Goal: Check status: Check status

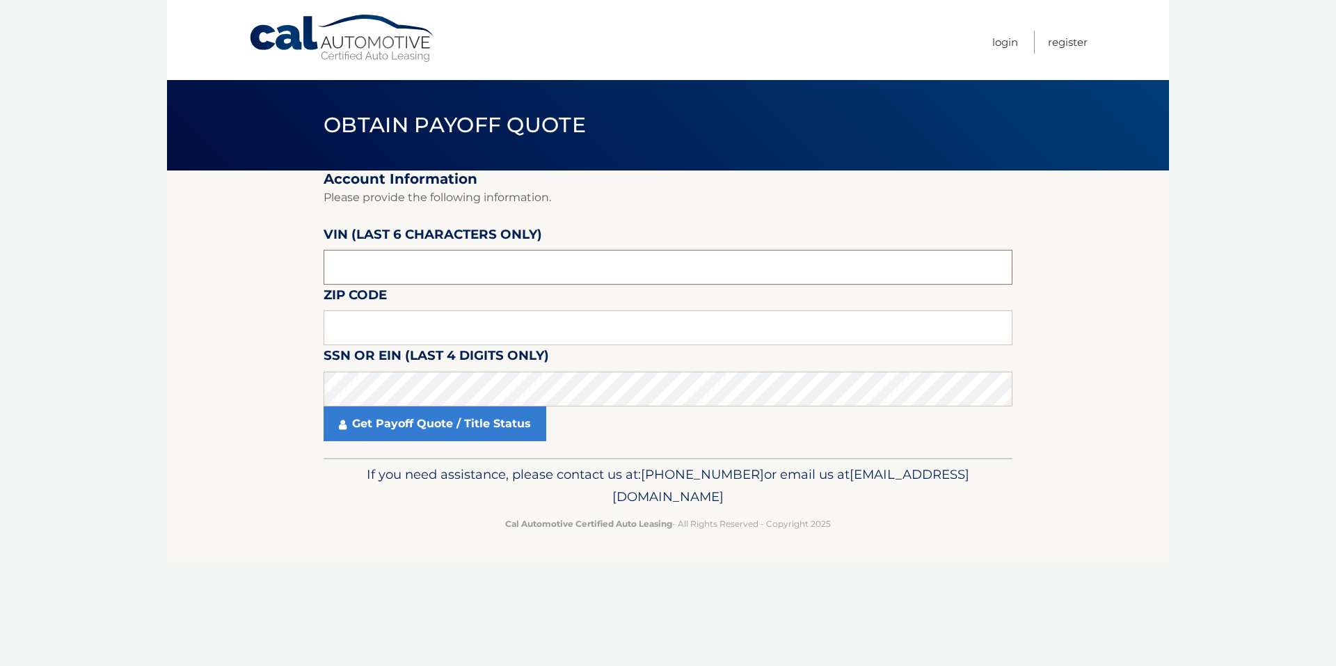
click at [390, 269] on input "text" at bounding box center [668, 267] width 689 height 35
type input "668949"
click at [371, 321] on input "text" at bounding box center [668, 327] width 689 height 35
type input "08724"
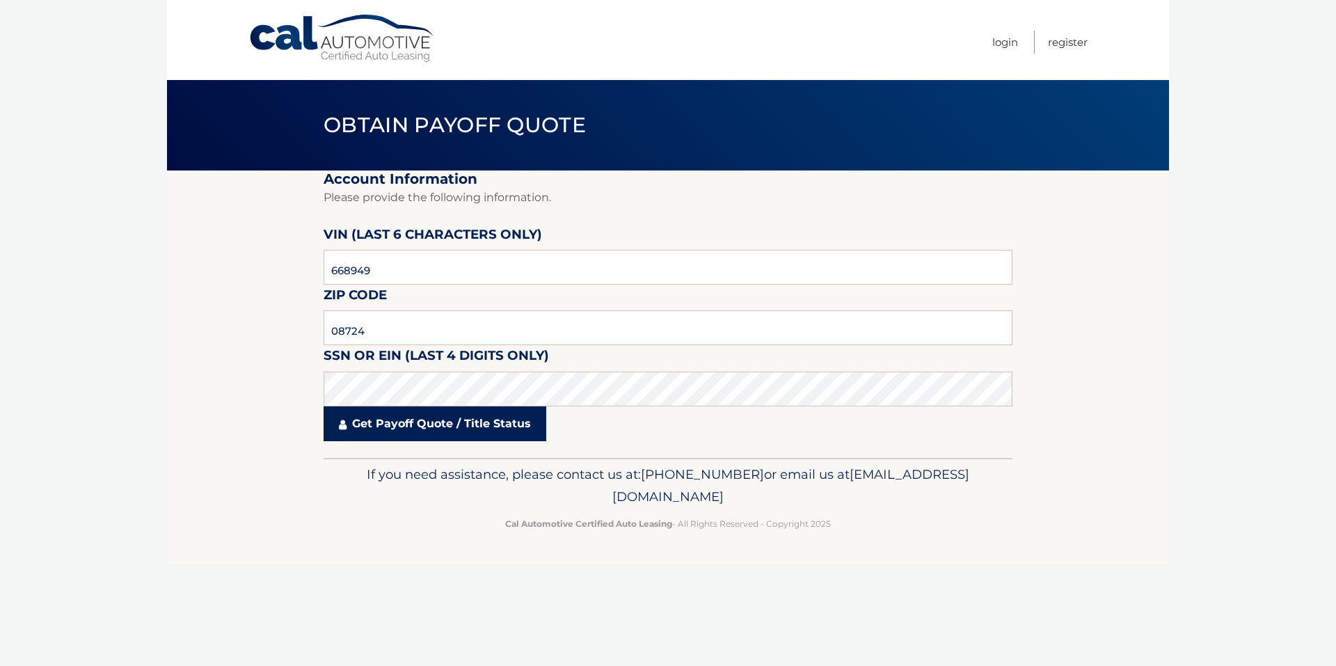
click at [376, 429] on link "Get Payoff Quote / Title Status" at bounding box center [435, 423] width 223 height 35
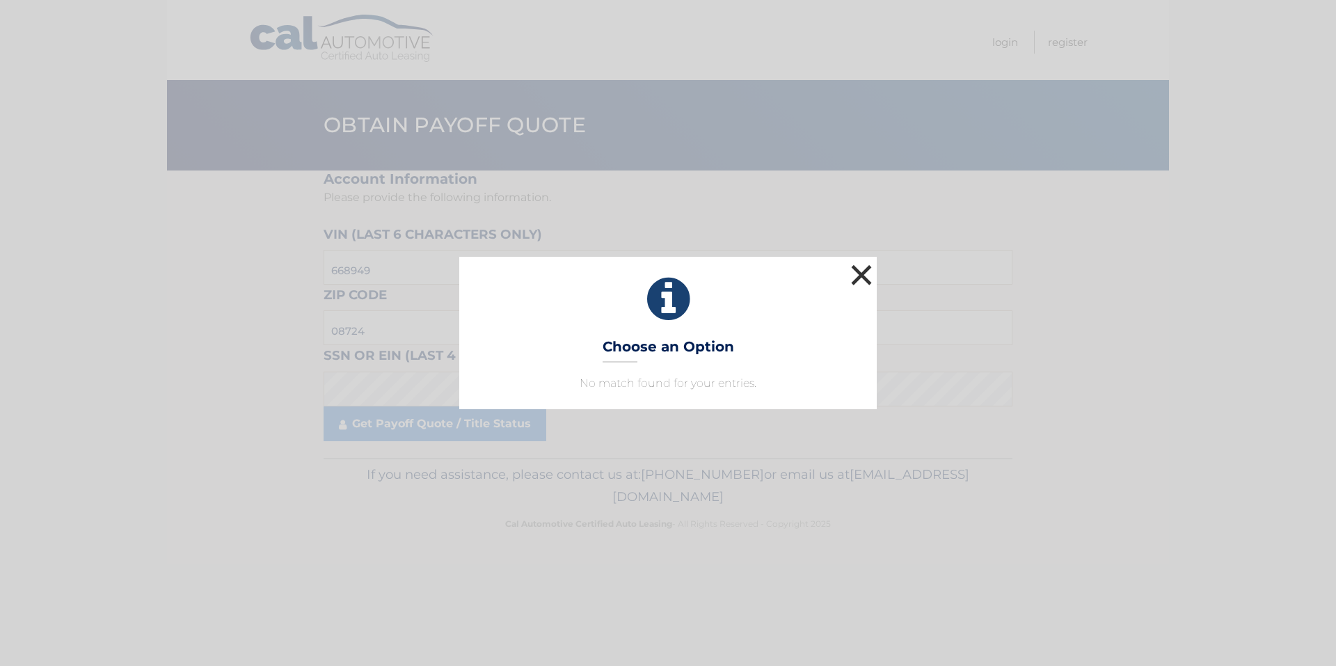
click at [869, 273] on button "×" at bounding box center [862, 275] width 28 height 28
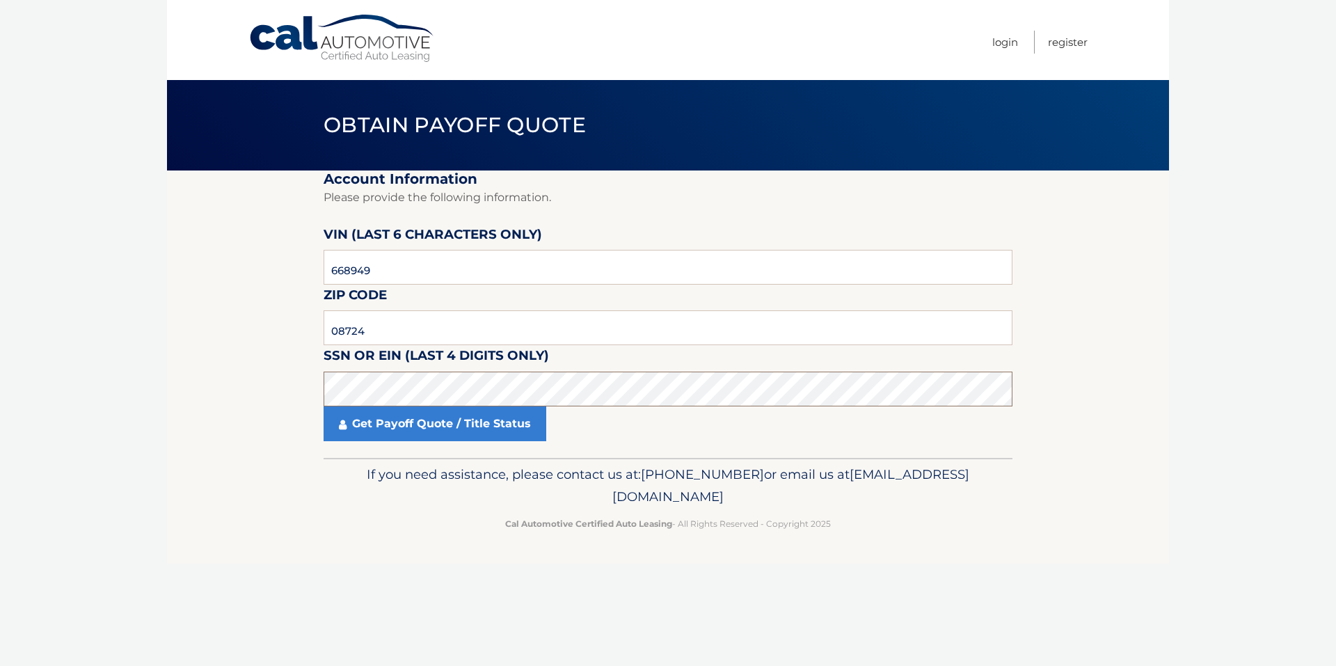
click at [277, 390] on section "Account Information Please provide the following information. [PERSON_NAME] (la…" at bounding box center [668, 313] width 1002 height 287
click at [402, 427] on link "Get Payoff Quote / Title Status" at bounding box center [435, 423] width 223 height 35
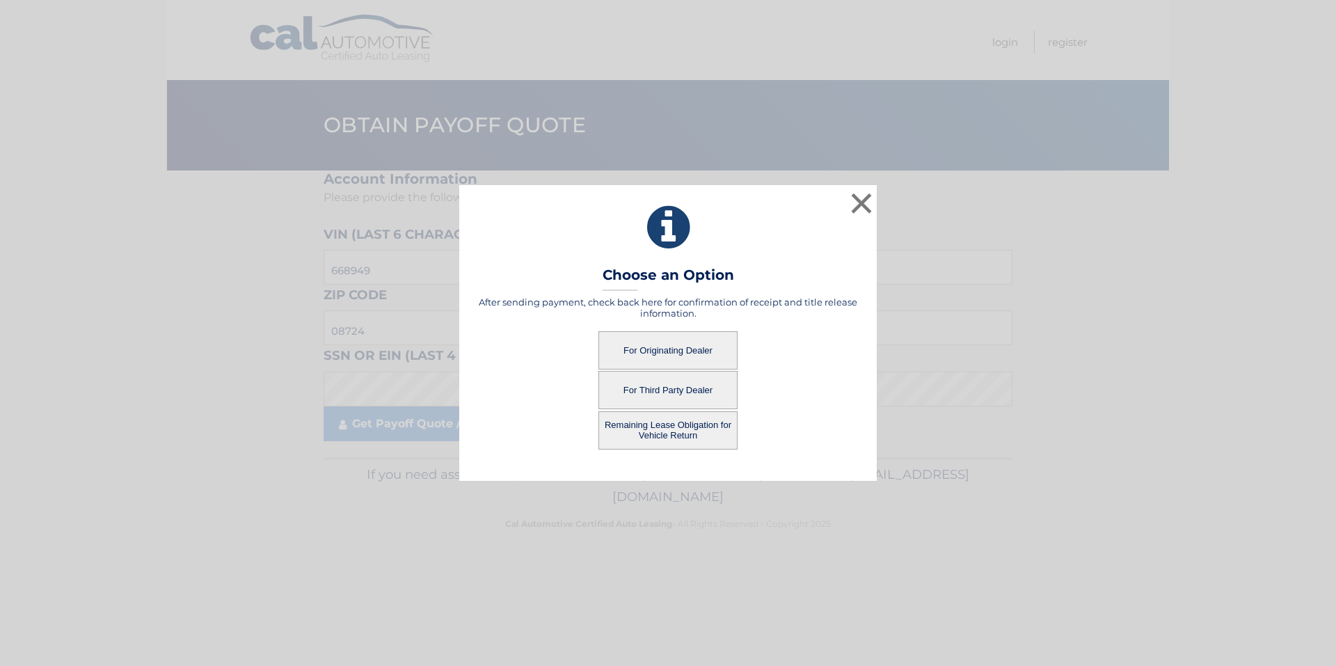
click at [644, 349] on button "For Originating Dealer" at bounding box center [667, 350] width 139 height 38
click at [656, 349] on button "For Originating Dealer" at bounding box center [667, 350] width 139 height 38
